Goal: Task Accomplishment & Management: Complete application form

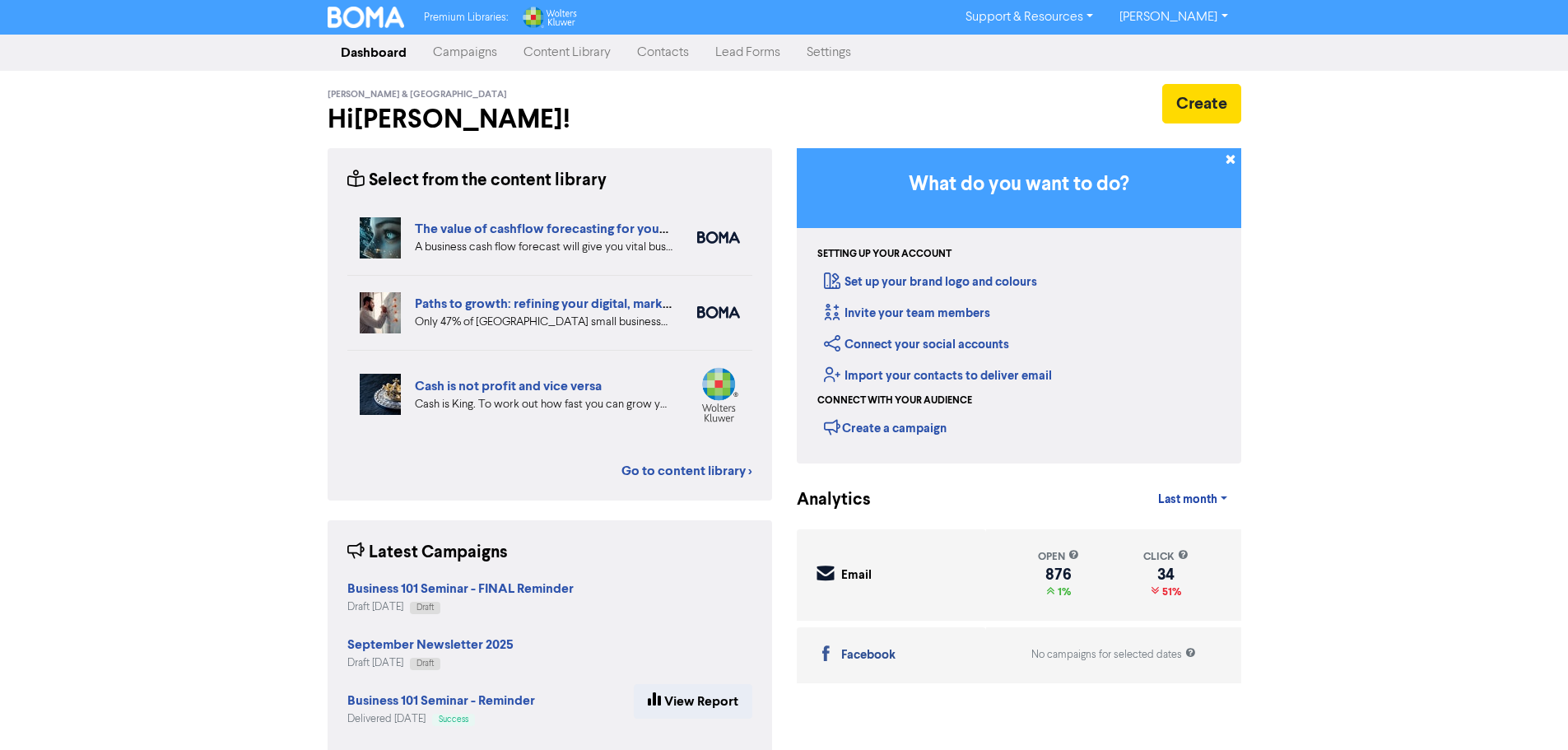
click at [673, 52] on link "Contacts" at bounding box center [663, 53] width 78 height 32
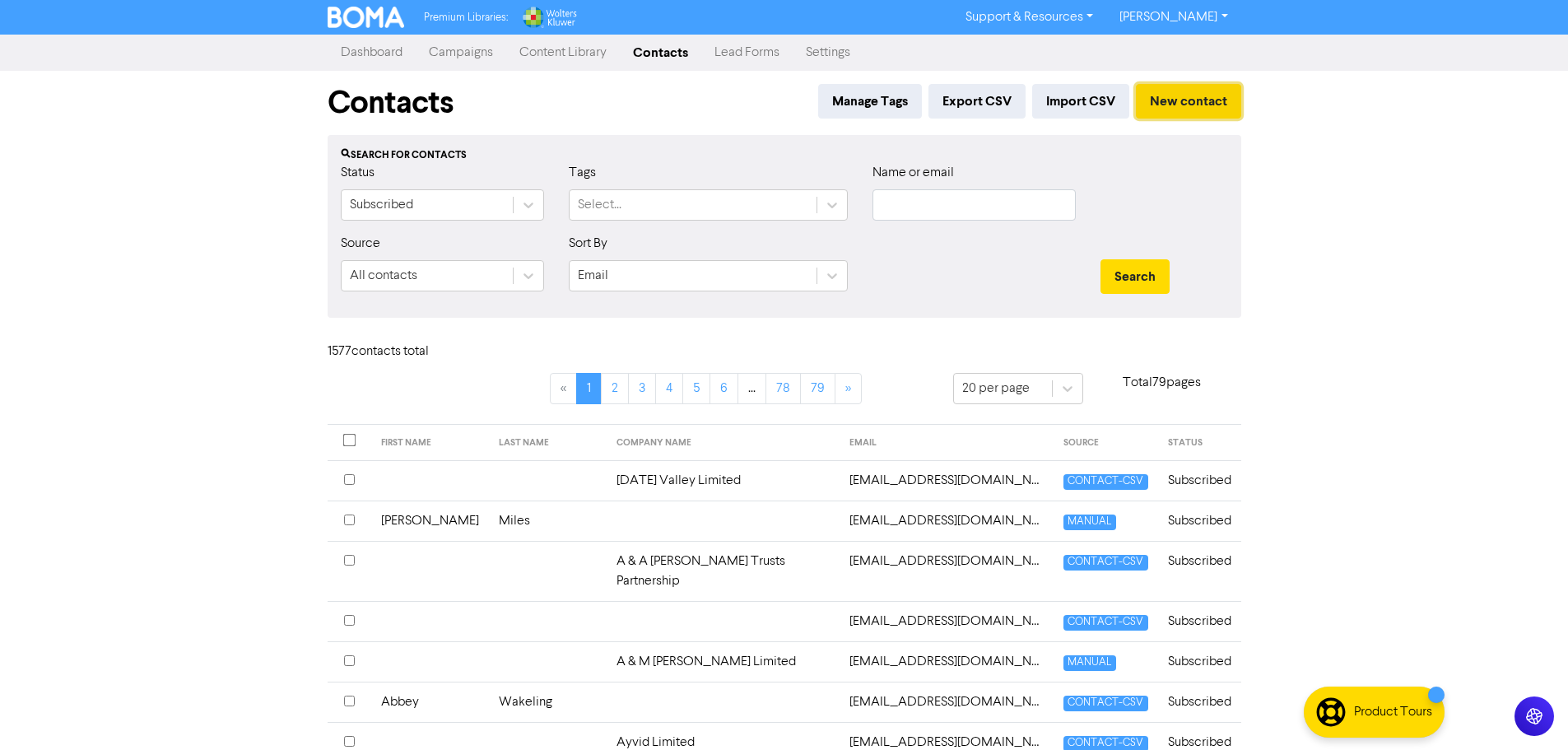
click at [1172, 104] on button "New contact" at bounding box center [1189, 101] width 105 height 34
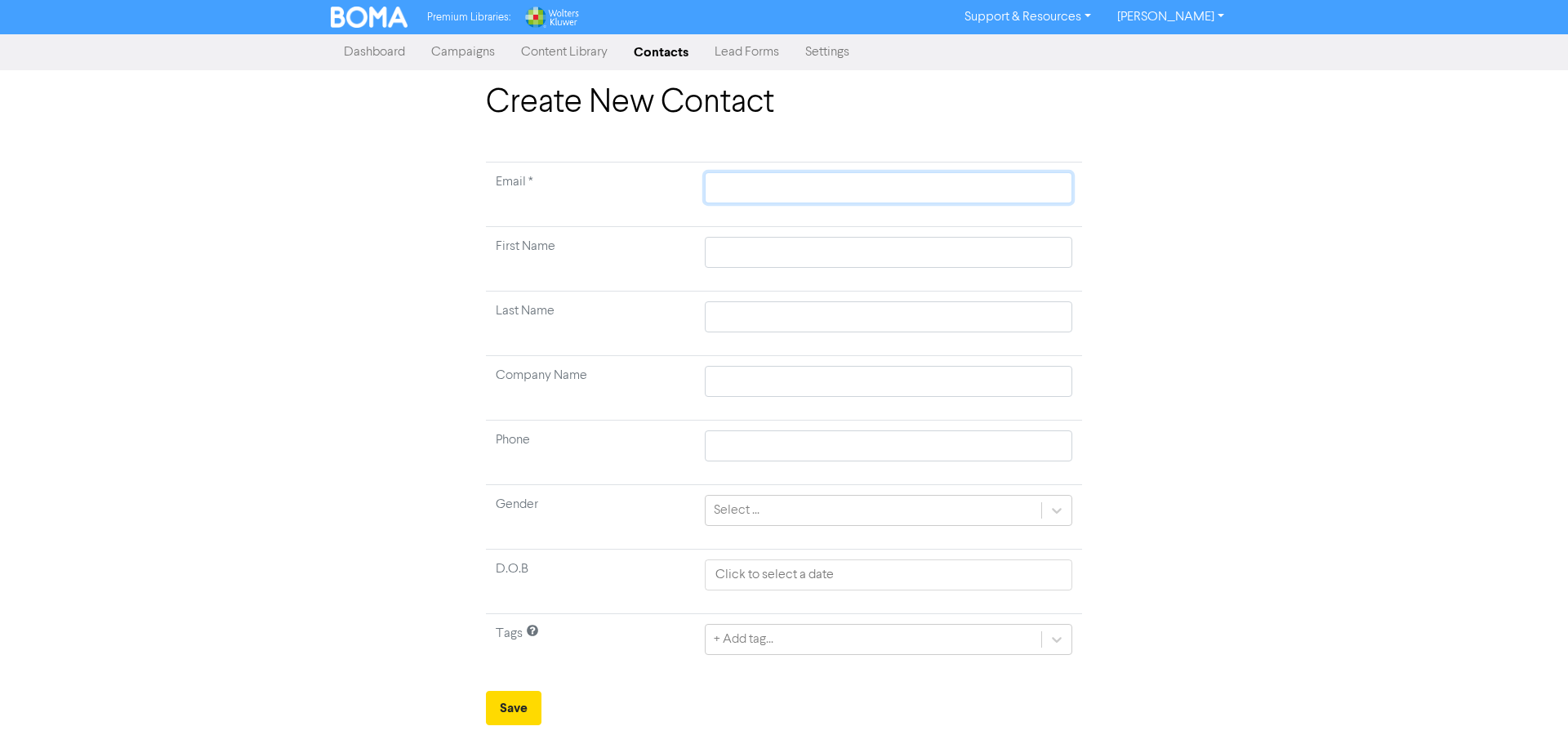
click at [789, 188] on input "text" at bounding box center [888, 188] width 368 height 31
paste input "[PERSON_NAME][EMAIL_ADDRESS][PERSON_NAME][DOMAIN_NAME]"
type input "[PERSON_NAME][EMAIL_ADDRESS][PERSON_NAME][DOMAIN_NAME]"
click at [765, 245] on input "text" at bounding box center [888, 252] width 368 height 31
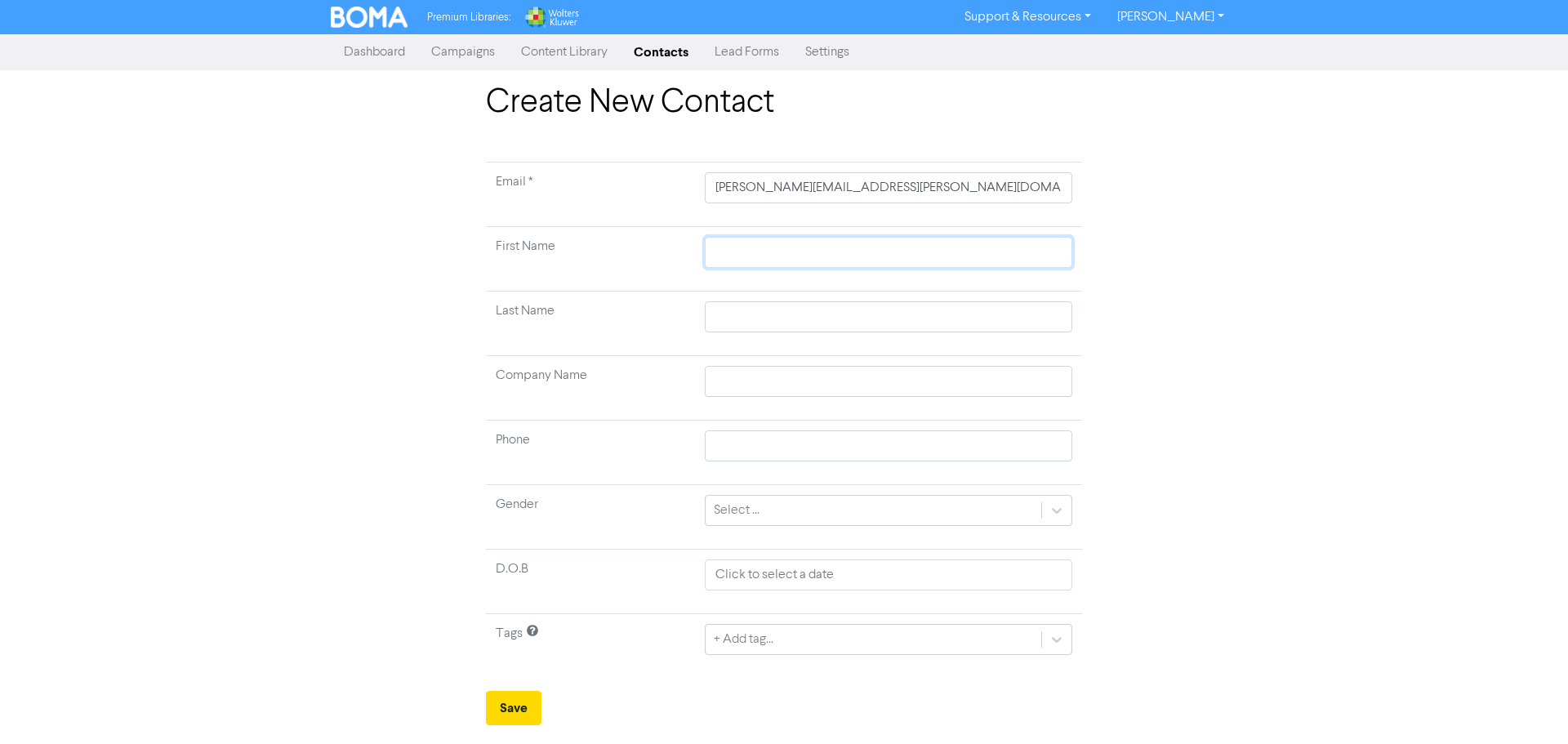
type input "A"
type input "Ad"
type input "Adr"
type input "Adri"
type input "Adria"
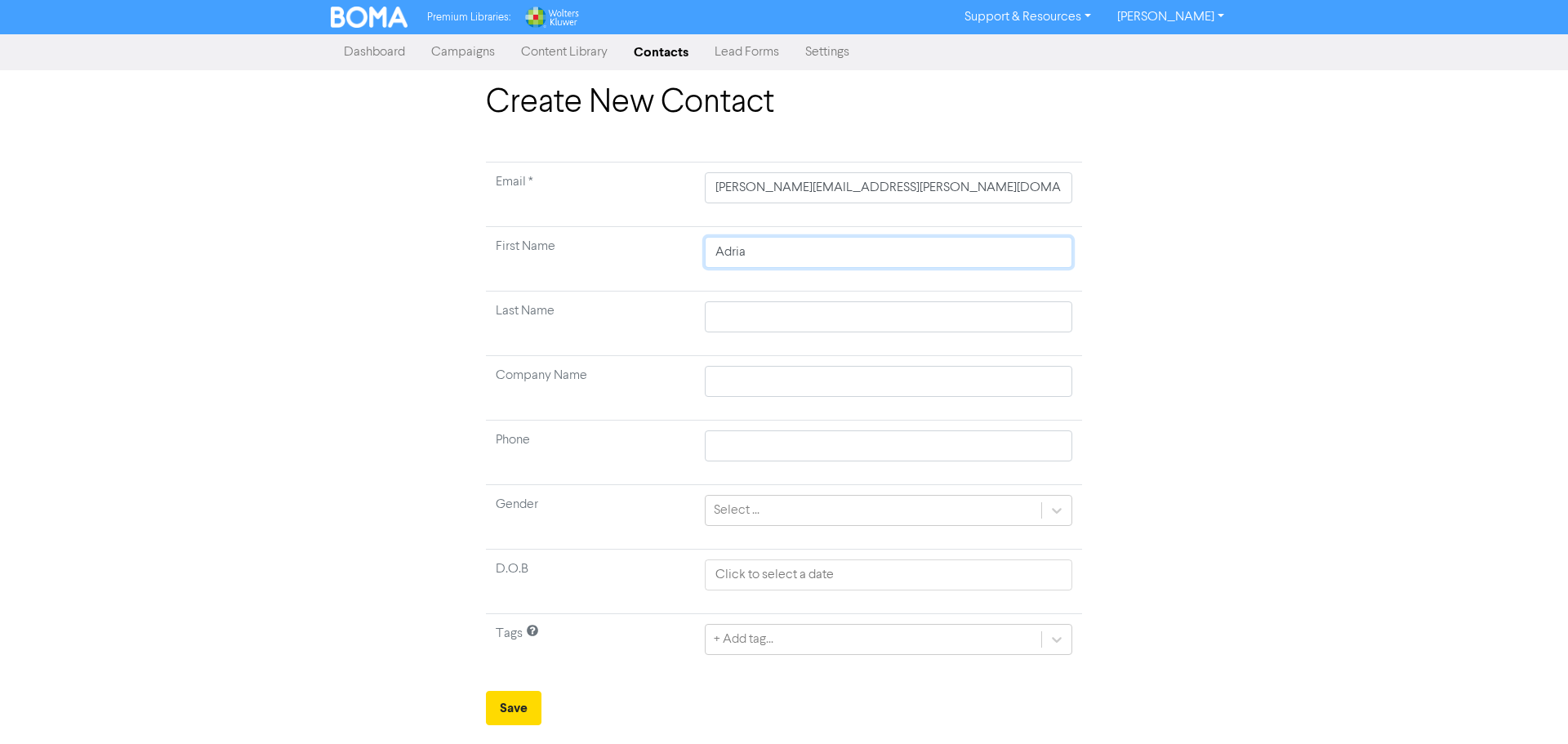
type input "[PERSON_NAME]"
click at [735, 312] on input "text" at bounding box center [888, 317] width 368 height 31
type input "C"
type input "Cl"
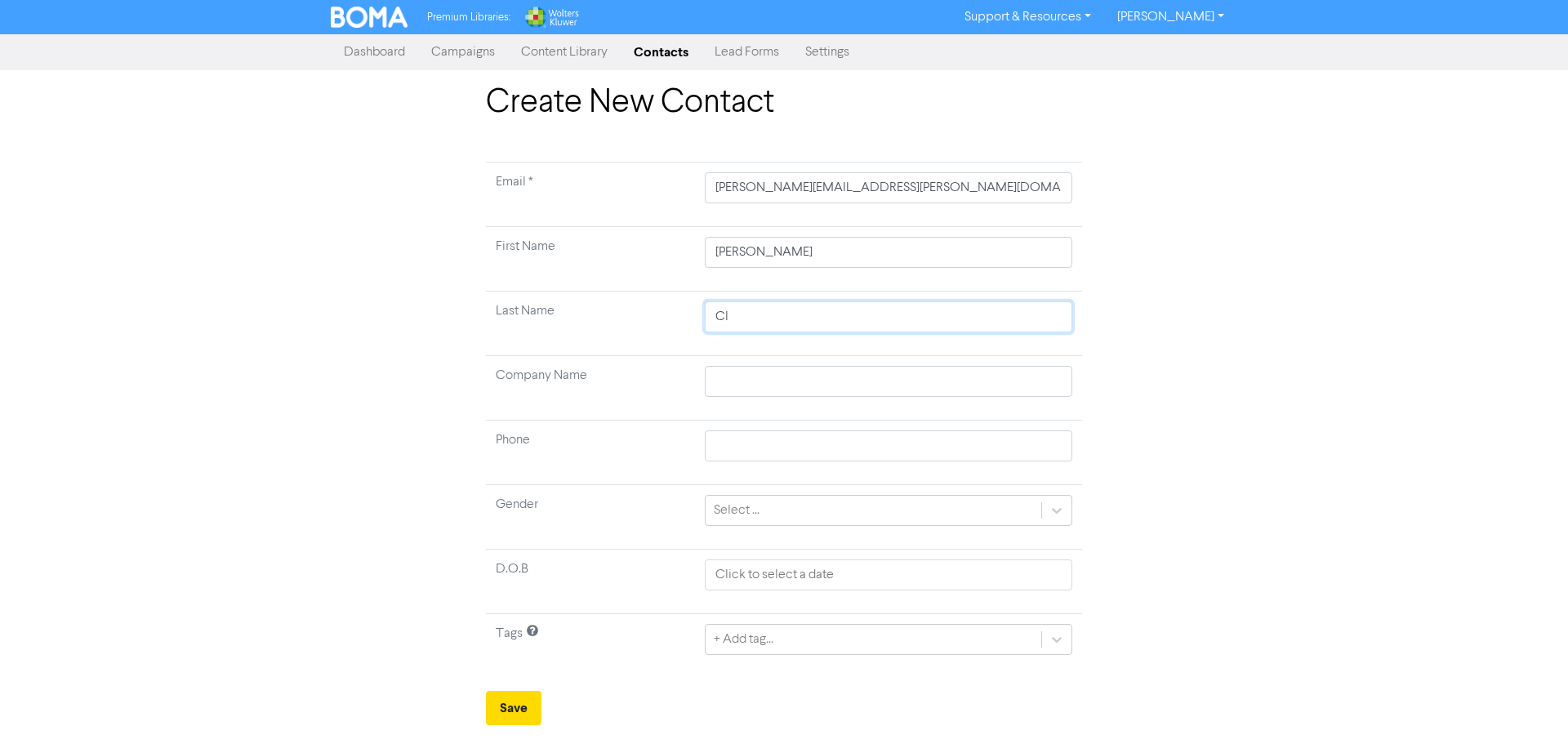
type input "Cla"
type input "Clar"
type input "[PERSON_NAME]"
click at [527, 700] on button "Save" at bounding box center [513, 708] width 56 height 34
